Goal: Answer question/provide support

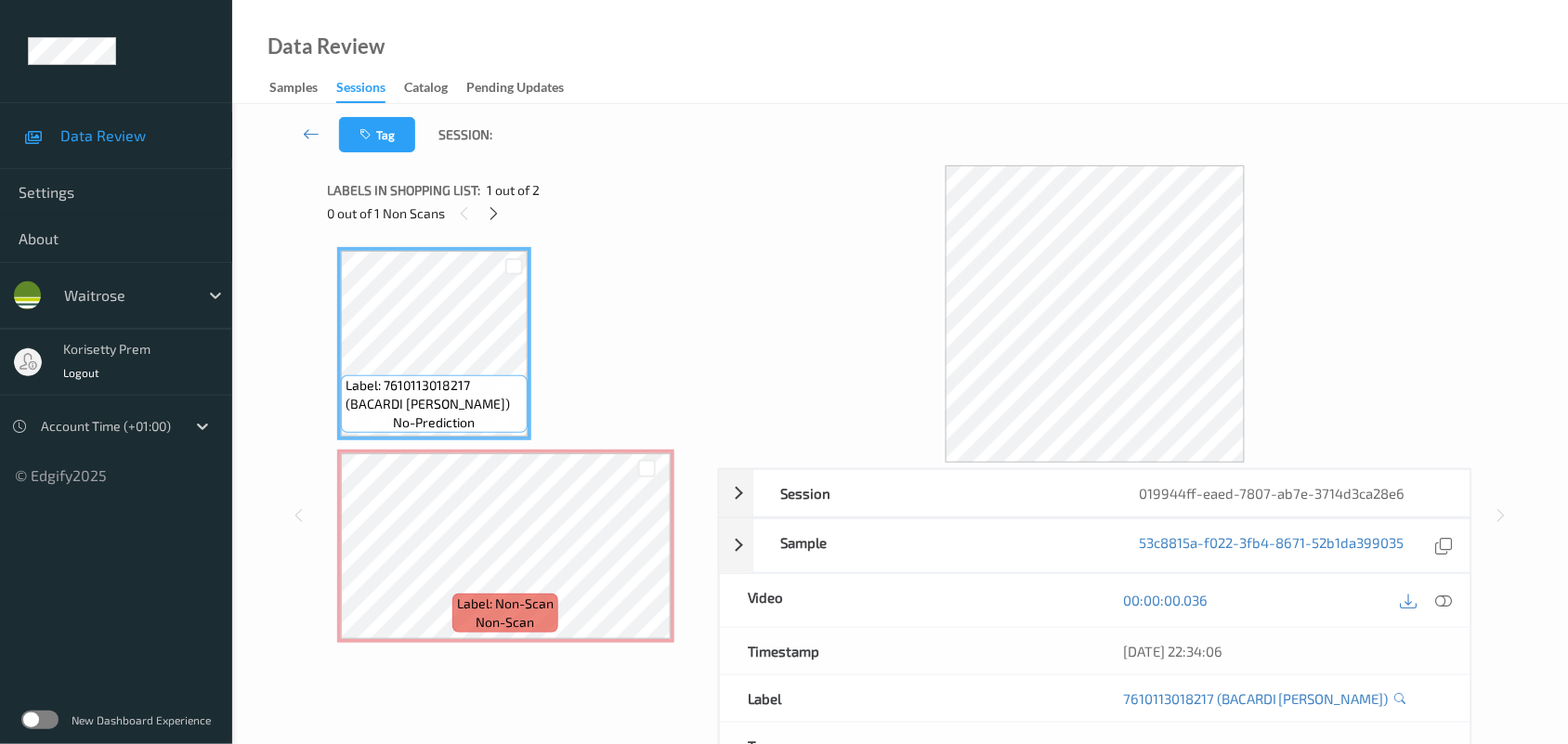
click at [1117, 110] on div "Tag Session:" at bounding box center [900, 135] width 1260 height 61
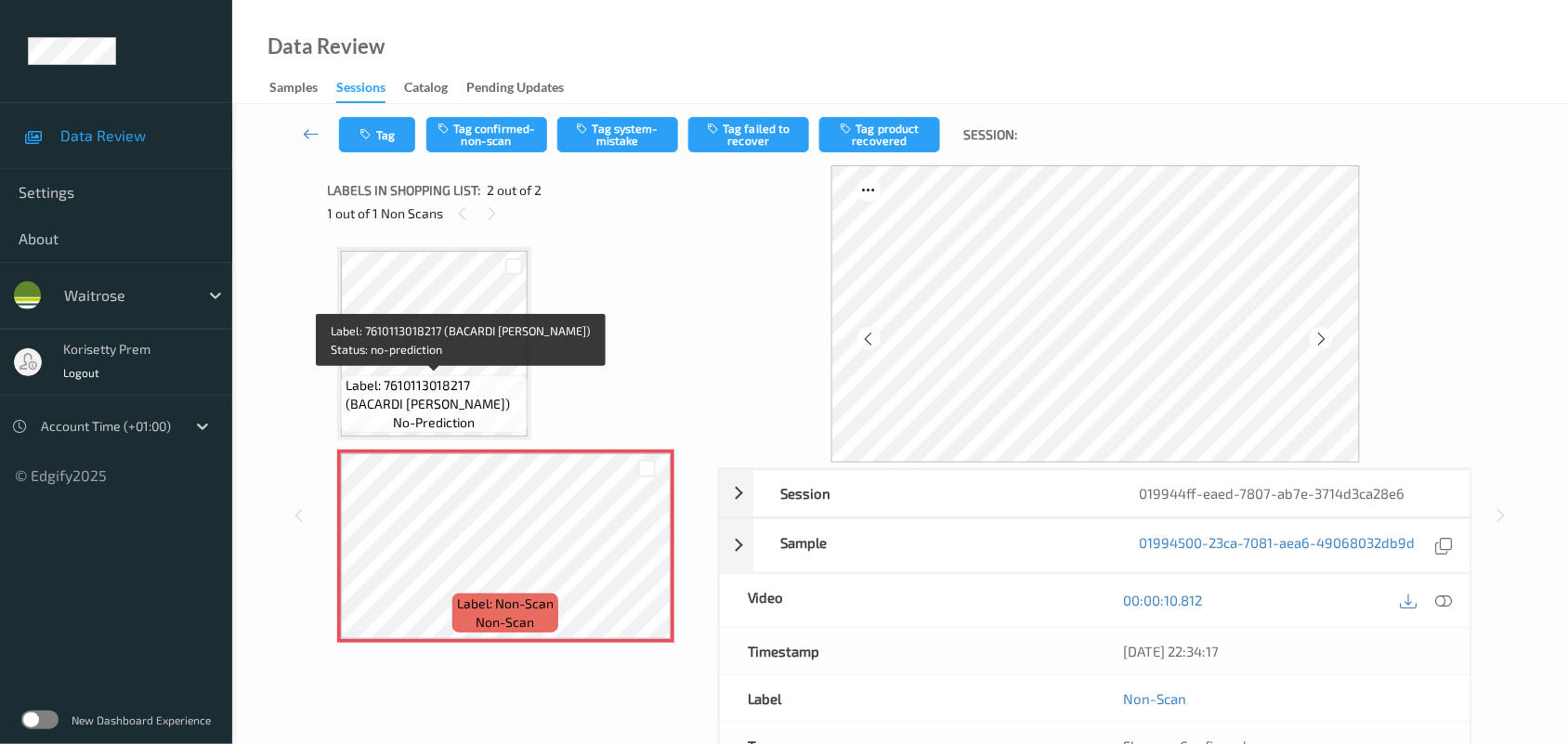
click at [471, 402] on span "Label: 7610113018217 (BACARDI [PERSON_NAME])" at bounding box center [434, 395] width 178 height 37
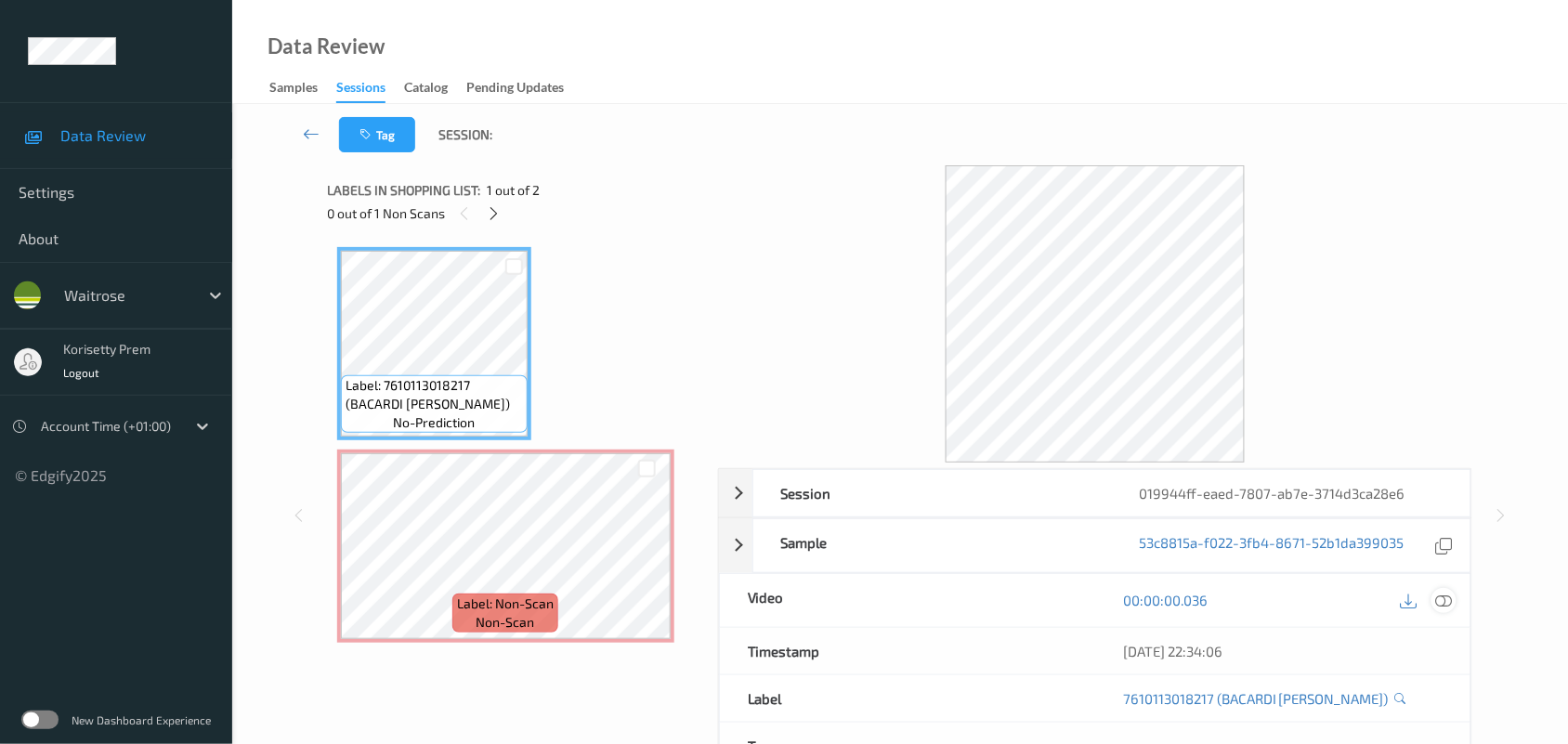
click at [1446, 602] on icon at bounding box center [1444, 600] width 17 height 17
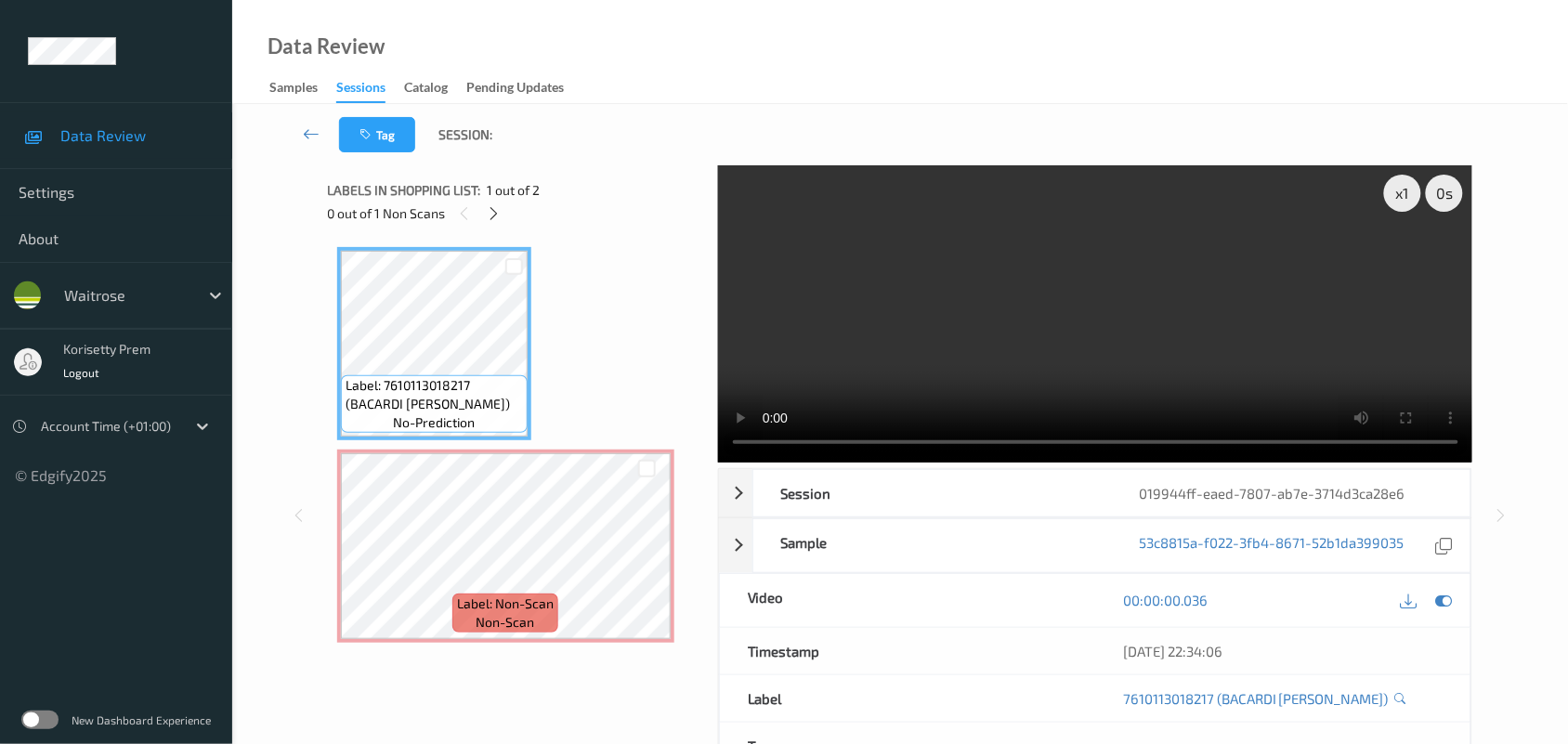
click at [842, 262] on video at bounding box center [1095, 314] width 756 height 298
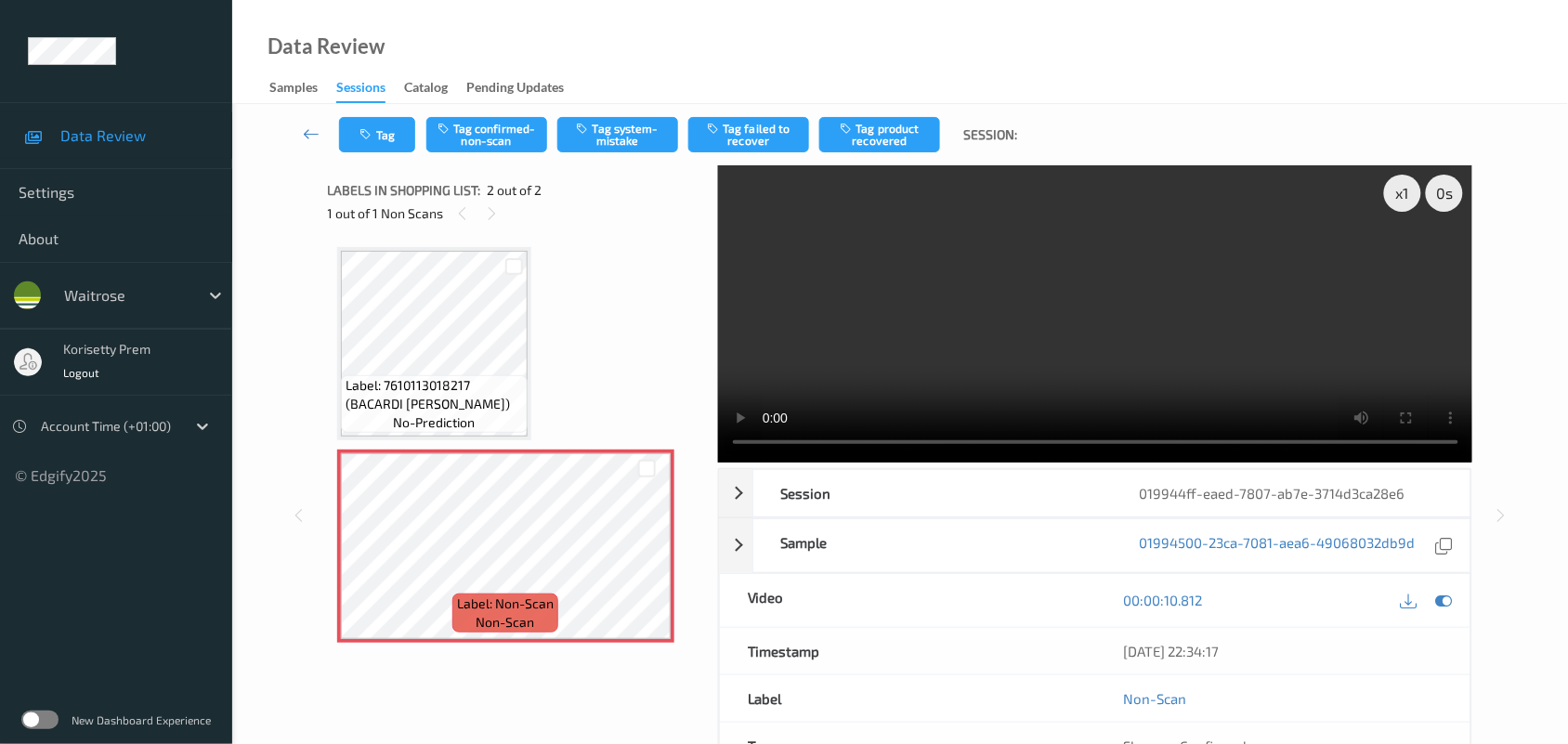
click at [944, 194] on video at bounding box center [1095, 314] width 756 height 298
click at [604, 131] on button "Tag system-mistake" at bounding box center [617, 135] width 121 height 35
click at [364, 145] on button "Tag" at bounding box center [377, 135] width 77 height 35
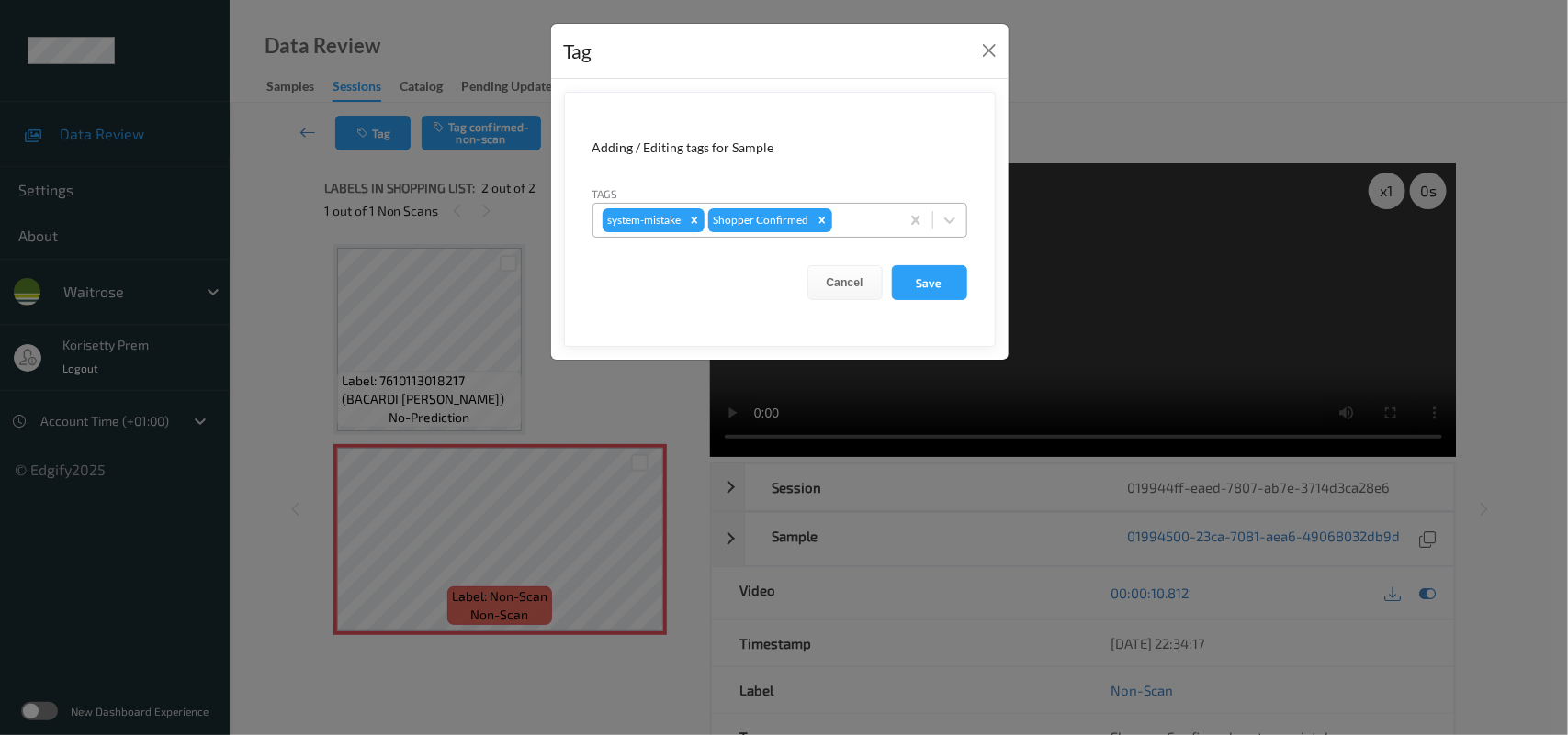
click at [875, 209] on div "system-mistake Shopper Confirmed" at bounding box center [746, 220] width 306 height 31
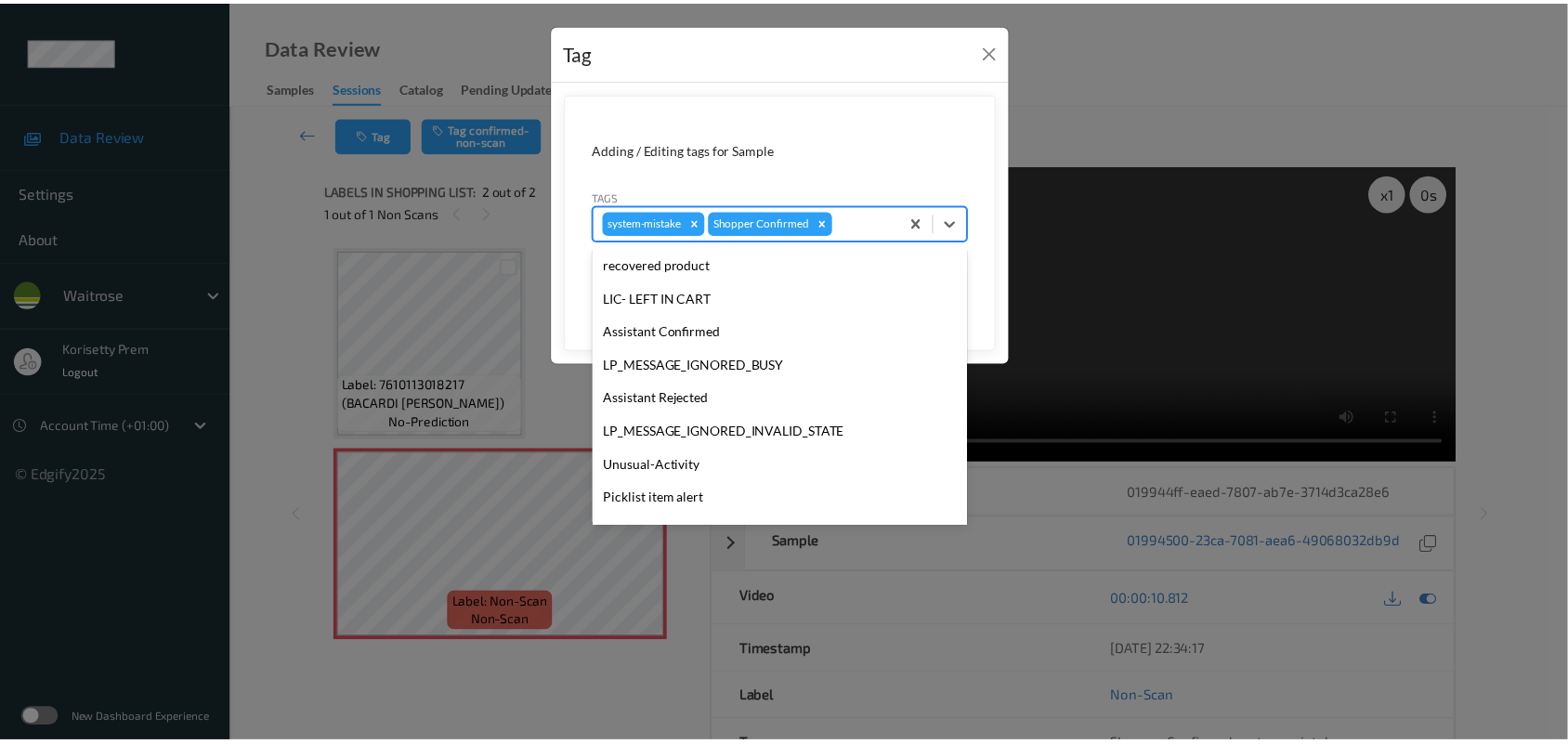
scroll to position [463, 0]
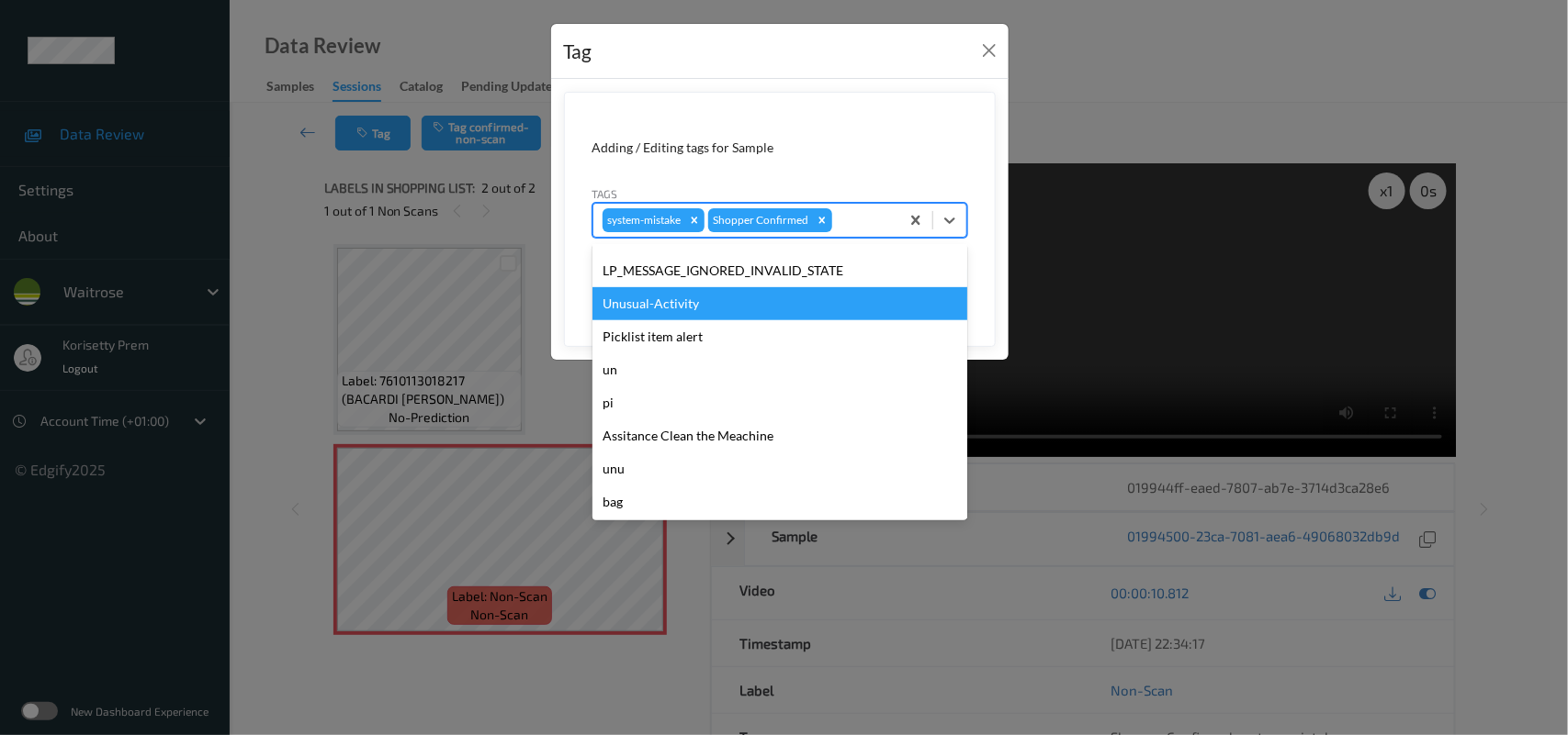
click at [657, 313] on div "Unusual-Activity" at bounding box center [780, 304] width 375 height 33
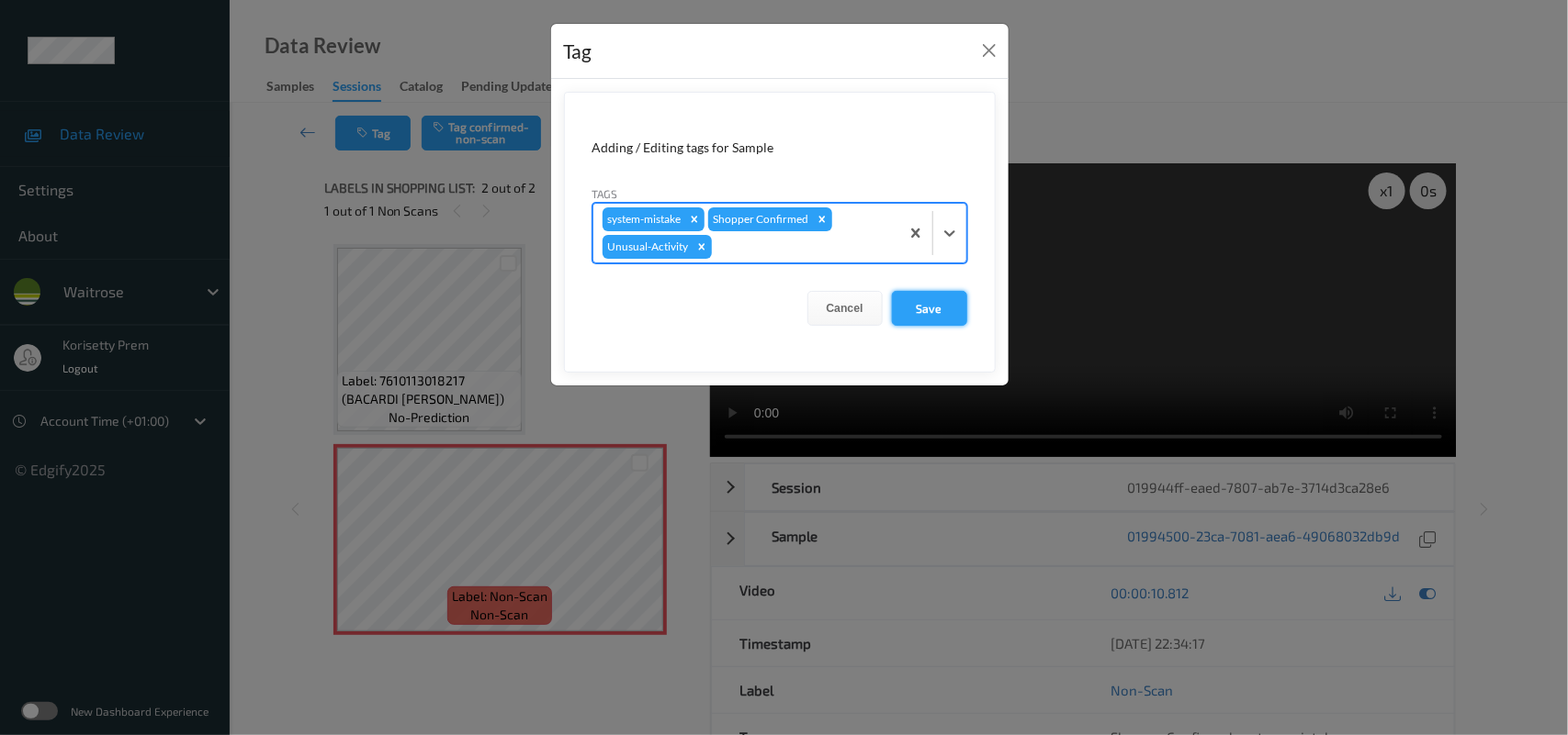
click at [901, 305] on button "Save" at bounding box center [930, 309] width 76 height 35
